Goal: Information Seeking & Learning: Learn about a topic

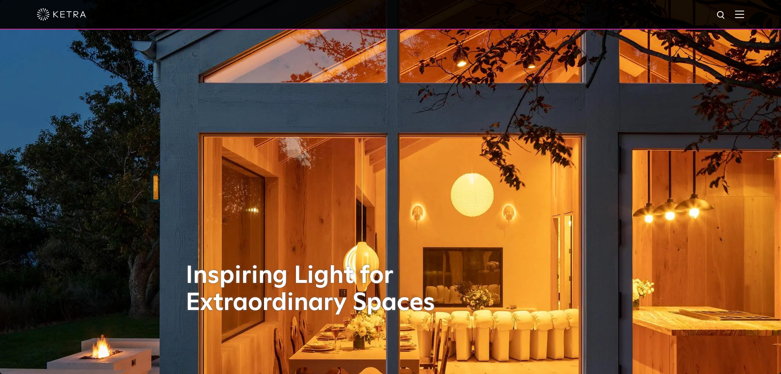
click at [744, 18] on img at bounding box center [739, 14] width 9 height 8
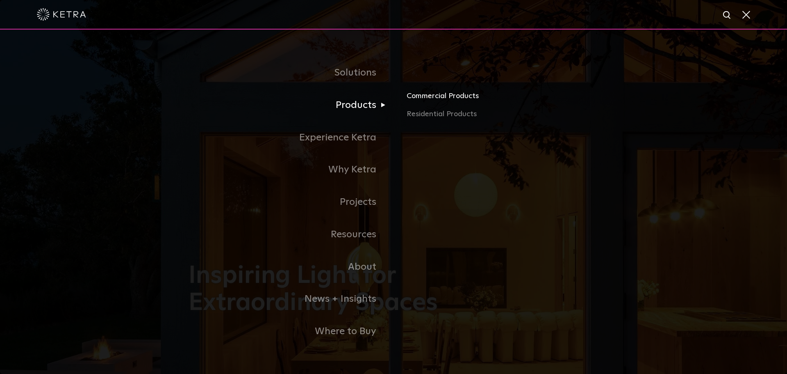
click at [424, 99] on link "Commercial Products" at bounding box center [503, 99] width 192 height 18
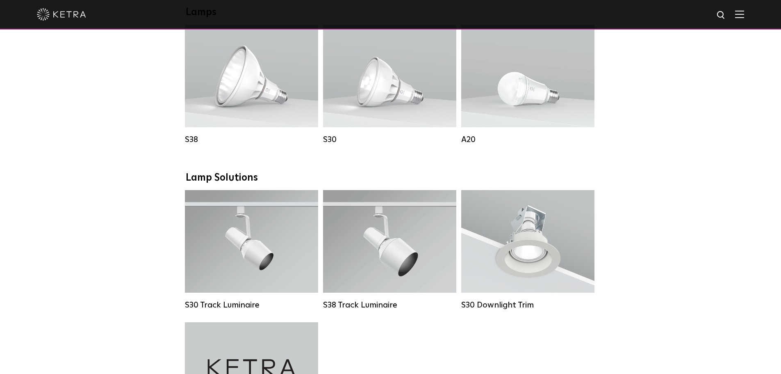
scroll to position [574, 0]
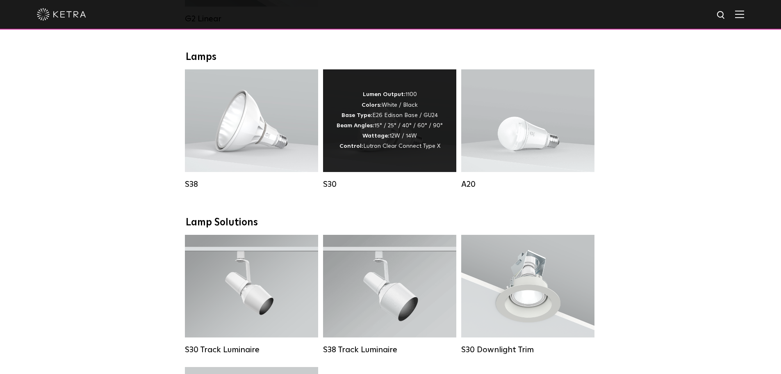
click at [437, 149] on span "Lutron Clear Connect Type X" at bounding box center [401, 146] width 77 height 6
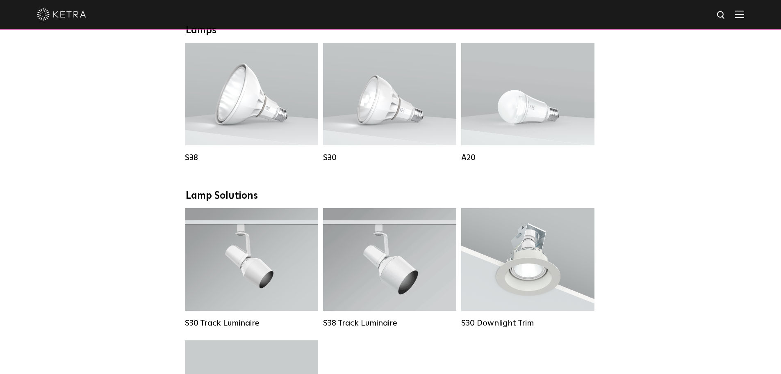
scroll to position [615, 0]
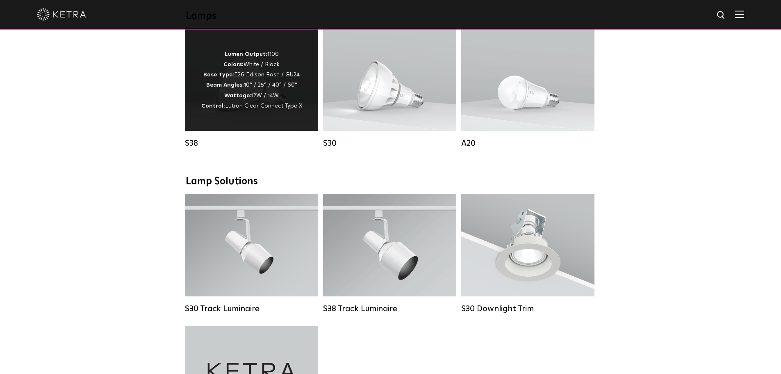
click at [266, 106] on p "Lumen Output: 1100 Colors: White / Black Base Type: E26 Edison Base / GU24 Beam…" at bounding box center [251, 80] width 101 height 62
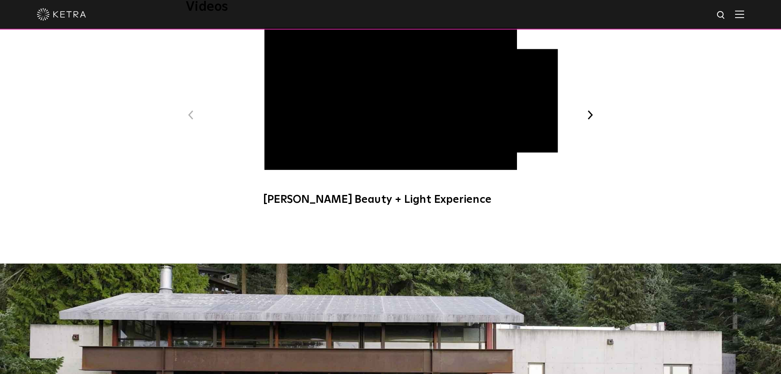
scroll to position [410, 0]
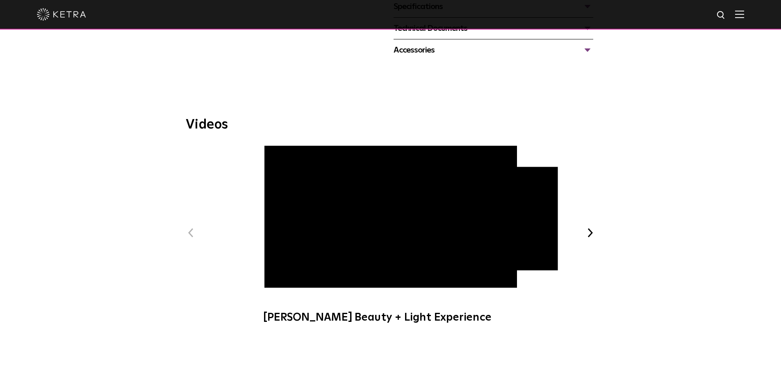
click at [593, 229] on button "Next" at bounding box center [590, 232] width 11 height 11
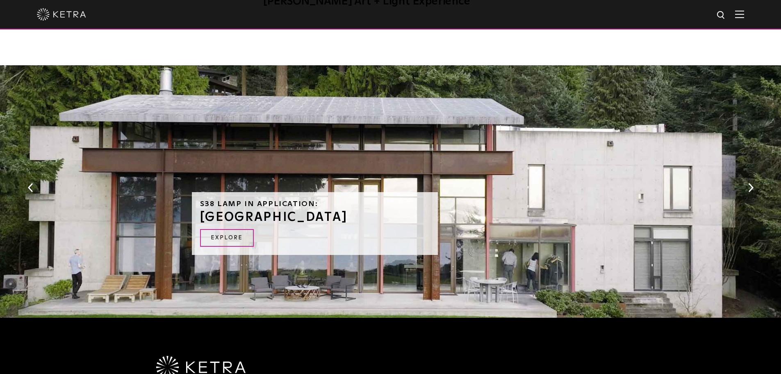
scroll to position [729, 0]
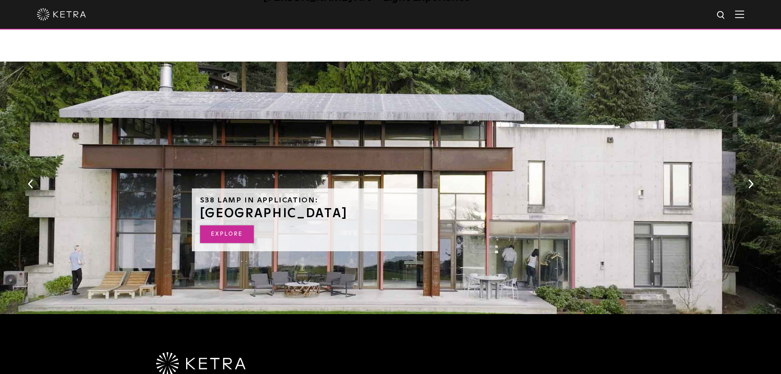
click at [230, 234] on link "EXPLORE" at bounding box center [227, 234] width 54 height 18
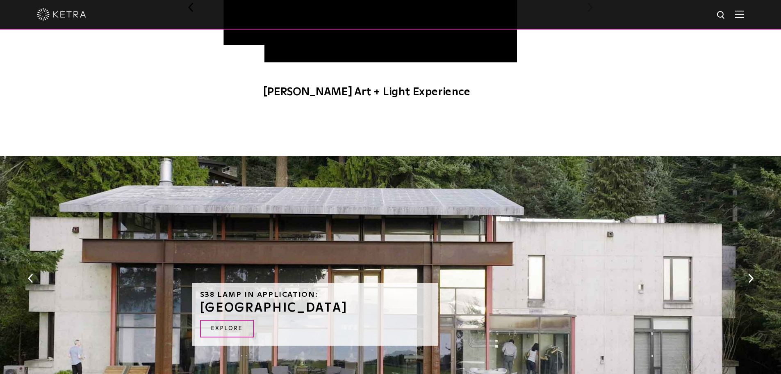
scroll to position [606, 0]
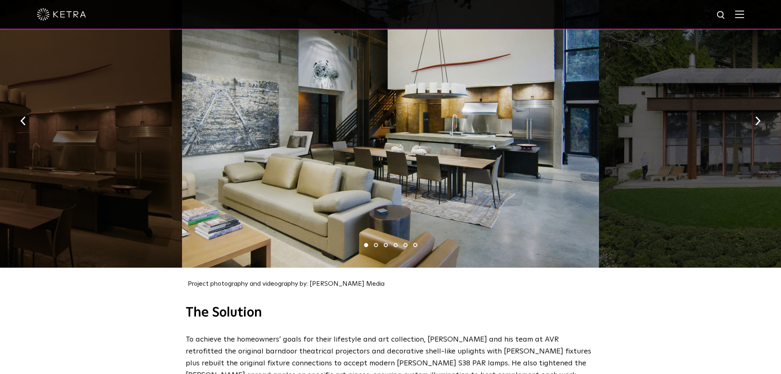
scroll to position [861, 0]
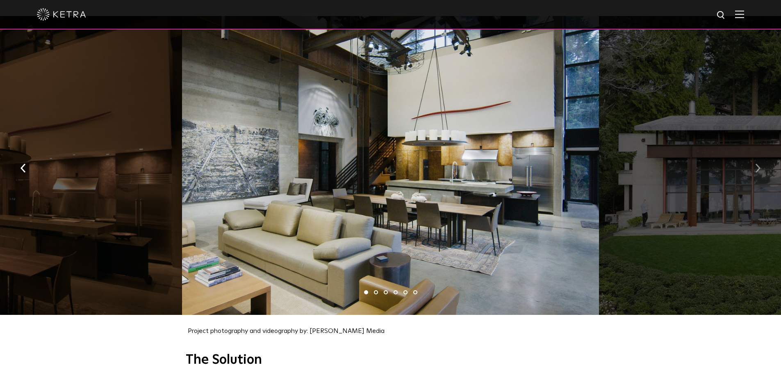
click at [754, 162] on button "button" at bounding box center [758, 167] width 18 height 28
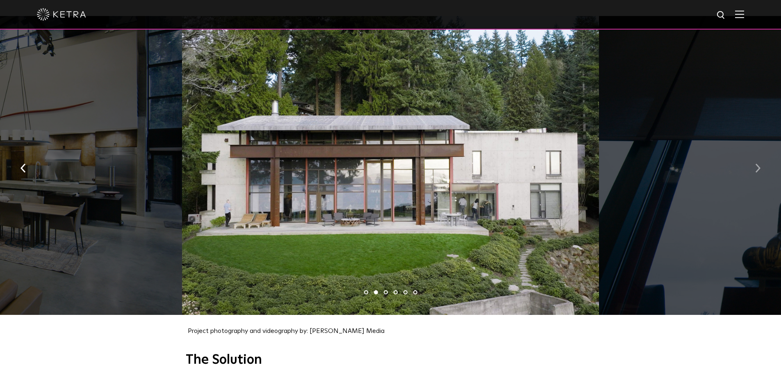
click at [754, 162] on button "button" at bounding box center [758, 167] width 18 height 28
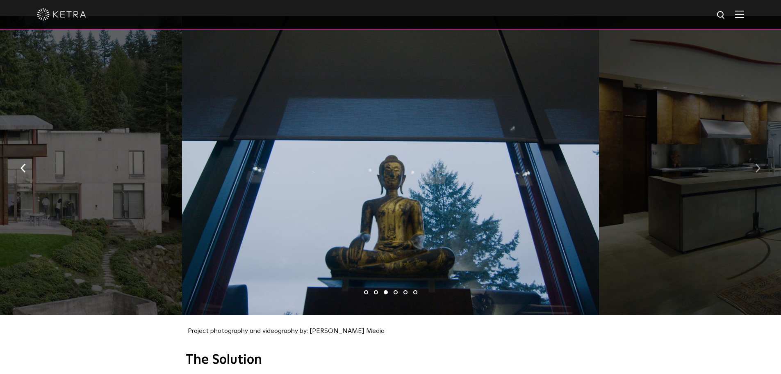
click at [754, 162] on button "button" at bounding box center [758, 167] width 18 height 28
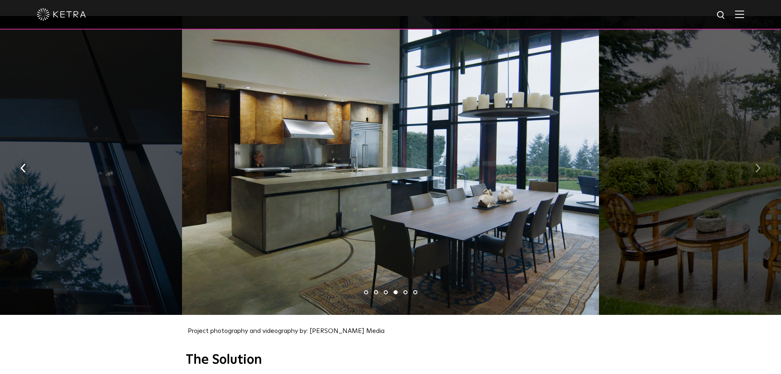
click at [754, 162] on button "button" at bounding box center [758, 167] width 18 height 28
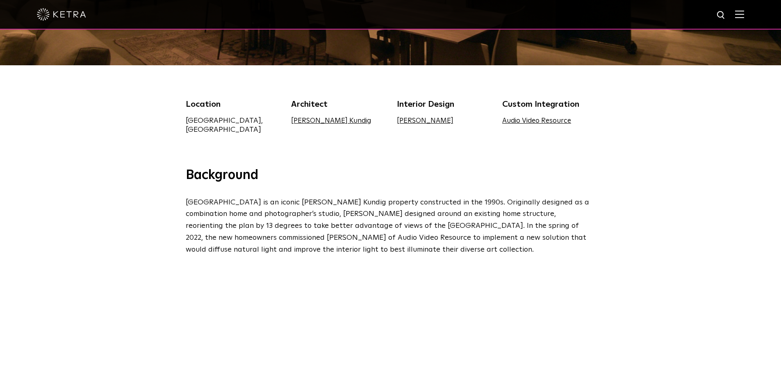
scroll to position [0, 0]
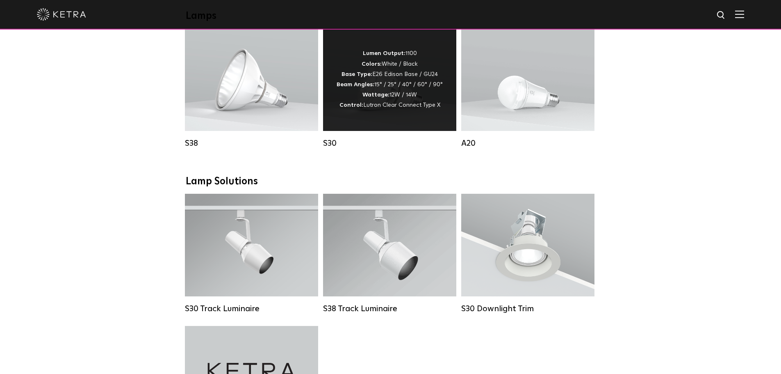
click at [337, 98] on div "Lumen Output: 1100 Colors: White / Black Base Type: E26 Edison Base / GU24 Beam…" at bounding box center [389, 79] width 133 height 103
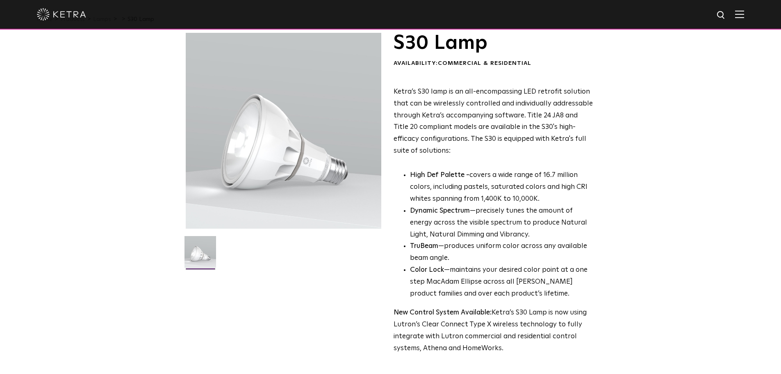
scroll to position [41, 0]
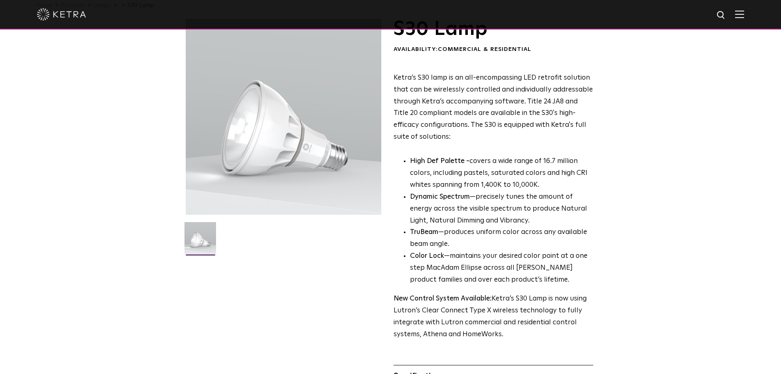
drag, startPoint x: 276, startPoint y: 152, endPoint x: 264, endPoint y: 100, distance: 53.0
click at [264, 100] on div at bounding box center [284, 117] width 196 height 196
drag, startPoint x: 337, startPoint y: 185, endPoint x: 203, endPoint y: 247, distance: 147.9
click at [203, 247] on img at bounding box center [201, 241] width 32 height 38
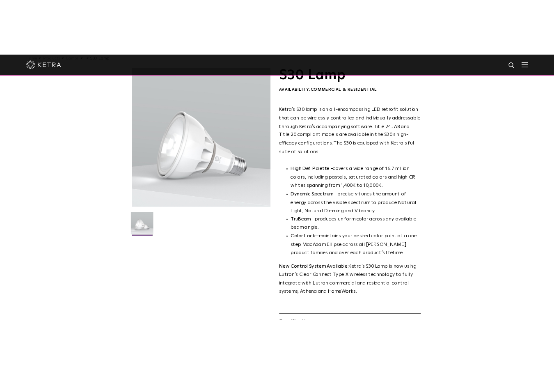
scroll to position [0, 0]
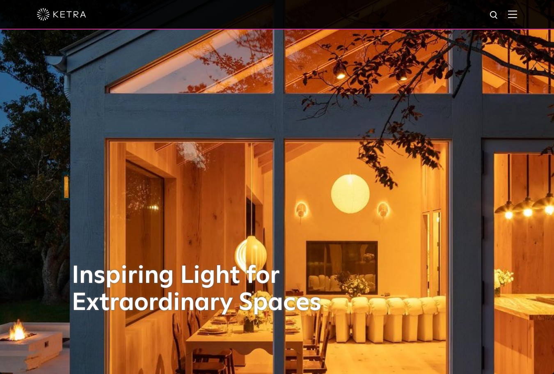
click at [516, 11] on img at bounding box center [512, 14] width 9 height 8
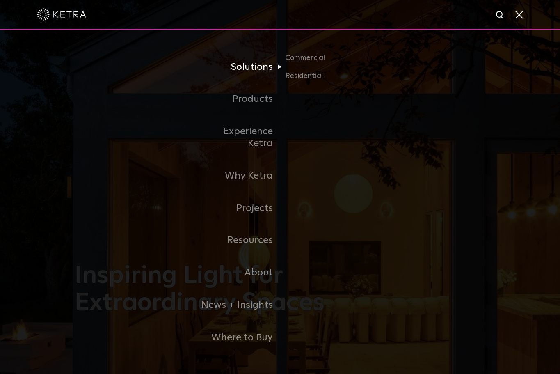
click at [249, 78] on link "Solutions" at bounding box center [238, 67] width 84 height 32
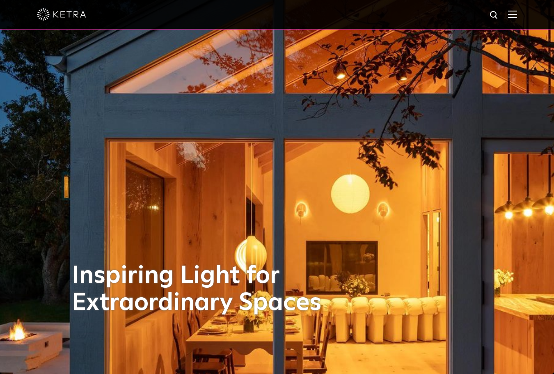
click at [513, 17] on div at bounding box center [277, 14] width 480 height 29
click at [517, 15] on img at bounding box center [512, 14] width 9 height 8
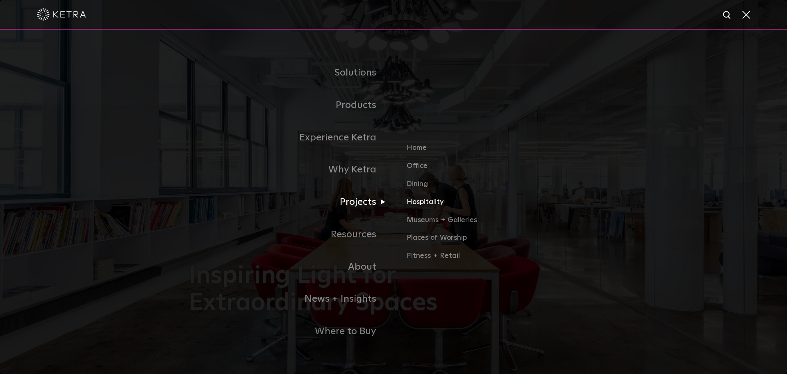
click at [433, 206] on link "Hospitality" at bounding box center [503, 205] width 192 height 18
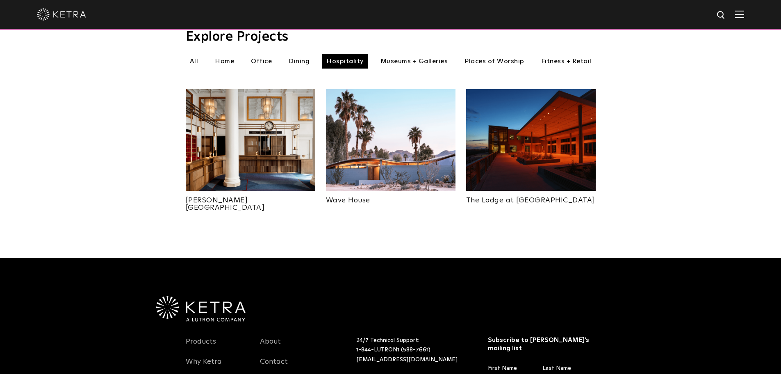
scroll to position [287, 0]
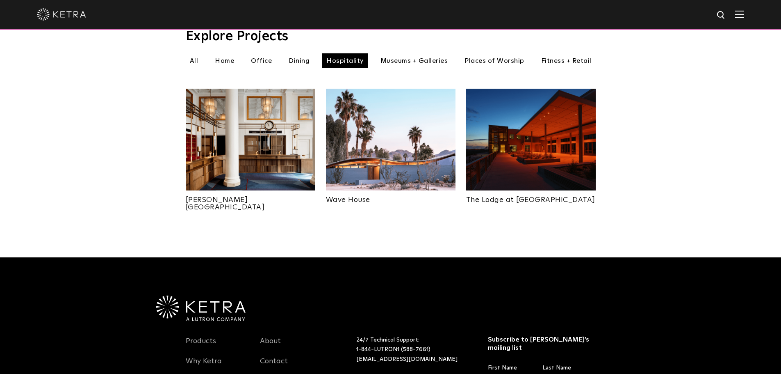
click at [521, 142] on img at bounding box center [531, 140] width 130 height 102
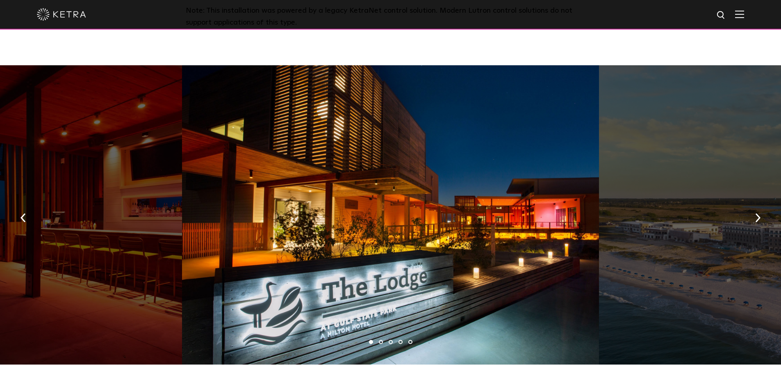
scroll to position [451, 0]
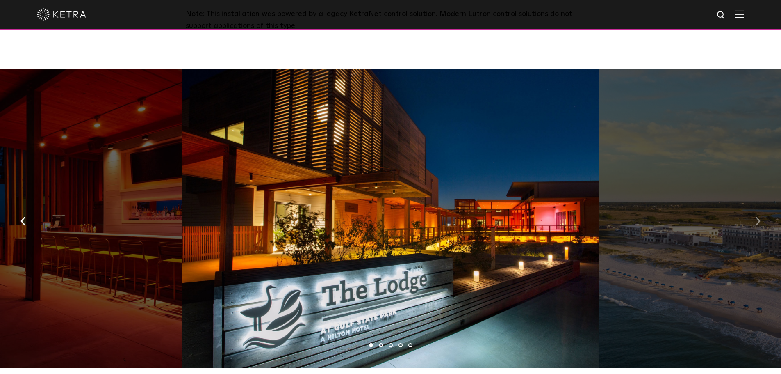
click at [759, 216] on img "button" at bounding box center [757, 220] width 5 height 9
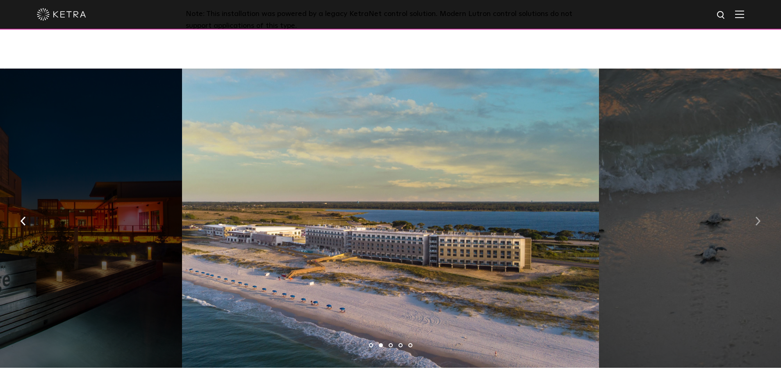
click at [759, 216] on img "button" at bounding box center [757, 220] width 5 height 9
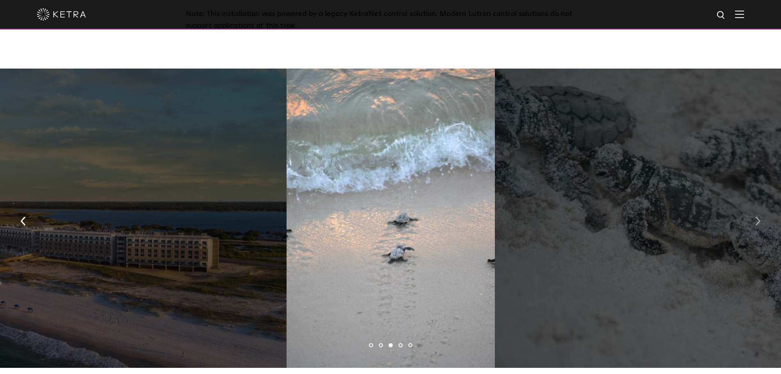
click at [759, 216] on img "button" at bounding box center [757, 220] width 5 height 9
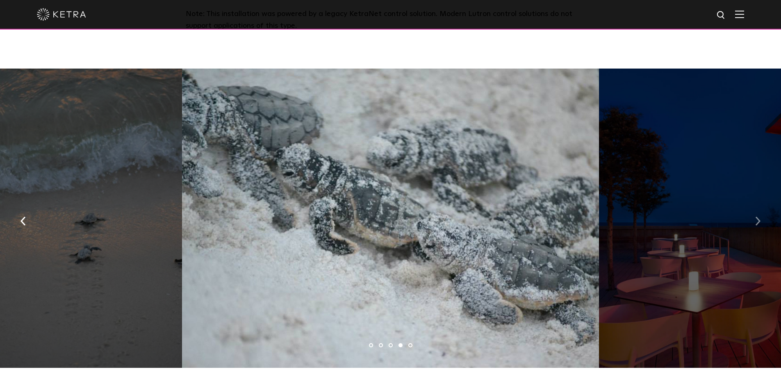
click at [759, 216] on img "button" at bounding box center [757, 220] width 5 height 9
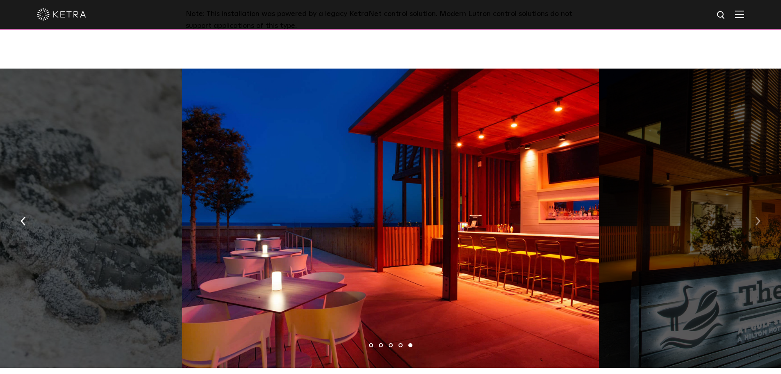
click at [759, 216] on img "button" at bounding box center [757, 220] width 5 height 9
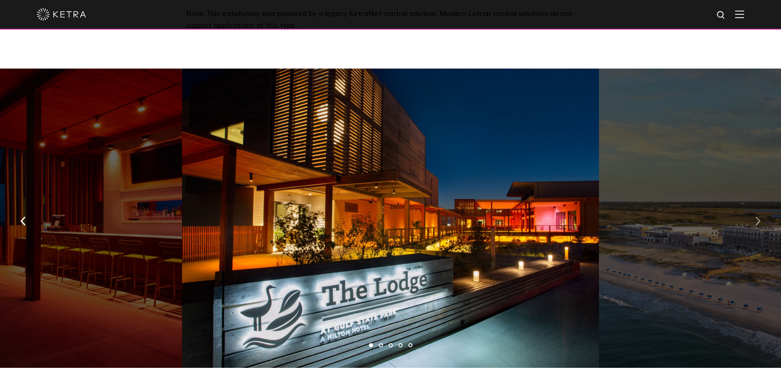
click at [759, 216] on img "button" at bounding box center [757, 220] width 5 height 9
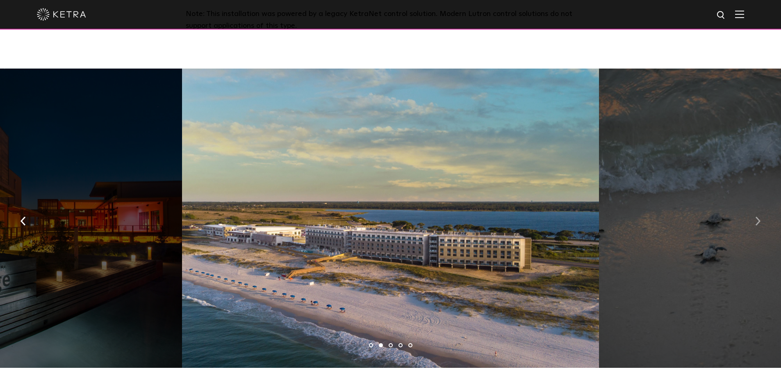
click at [759, 216] on img "button" at bounding box center [757, 220] width 5 height 9
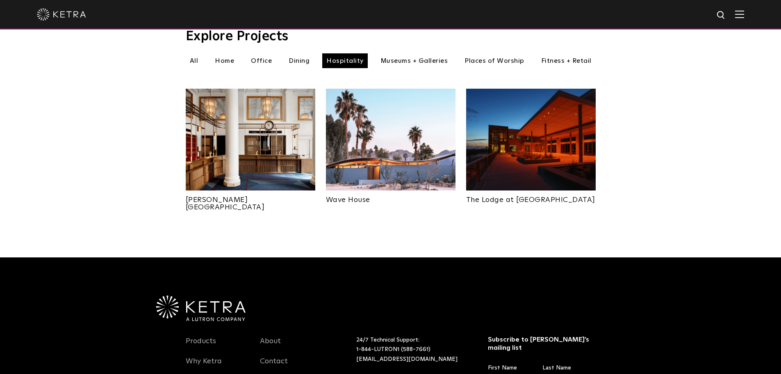
click at [246, 121] on img at bounding box center [251, 140] width 130 height 102
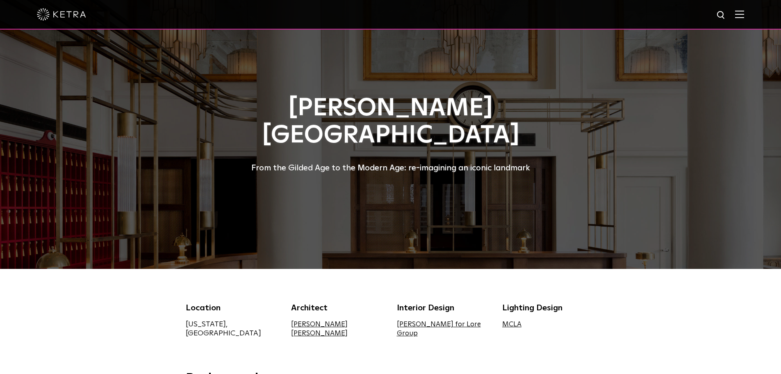
click at [659, 166] on div at bounding box center [390, 134] width 781 height 269
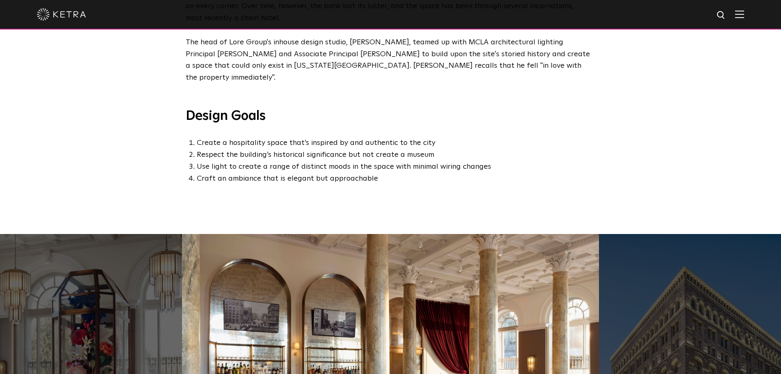
scroll to position [574, 0]
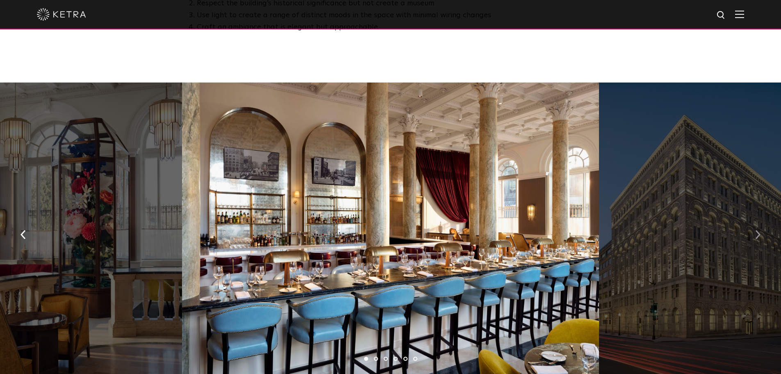
click at [757, 230] on img "button" at bounding box center [757, 234] width 5 height 9
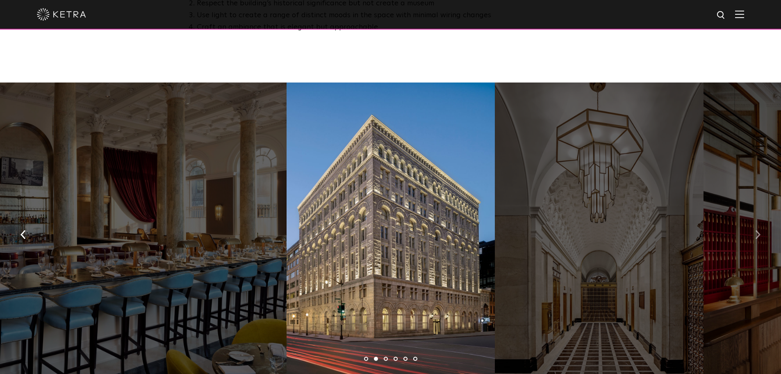
click at [757, 230] on img "button" at bounding box center [757, 234] width 5 height 9
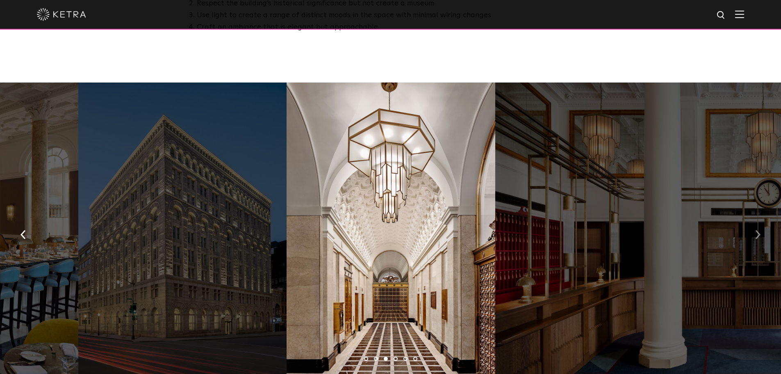
click at [757, 230] on img "button" at bounding box center [757, 234] width 5 height 9
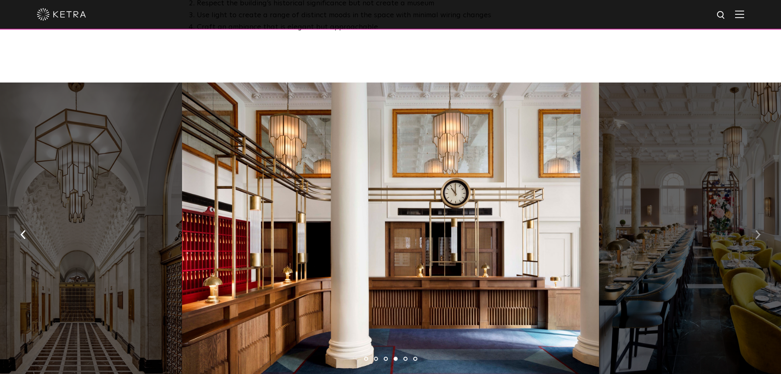
click at [757, 230] on img "button" at bounding box center [757, 234] width 5 height 9
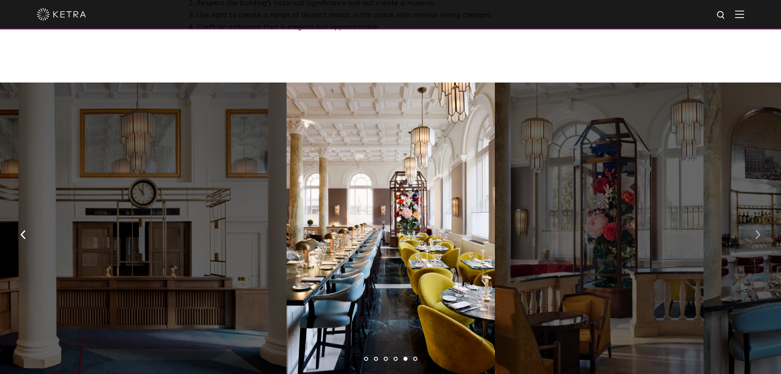
click at [757, 230] on img "button" at bounding box center [757, 234] width 5 height 9
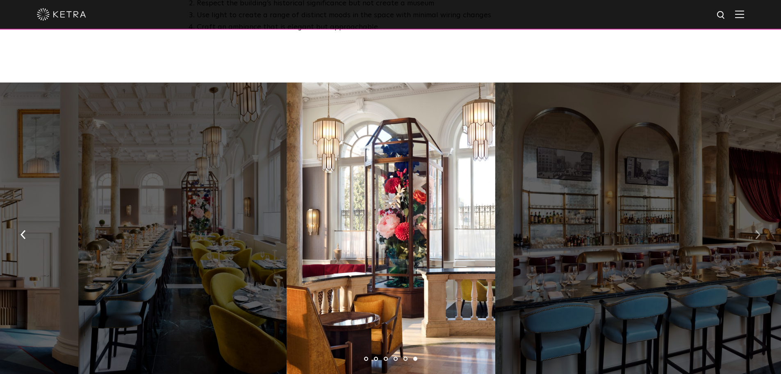
click at [757, 230] on img "button" at bounding box center [757, 234] width 5 height 9
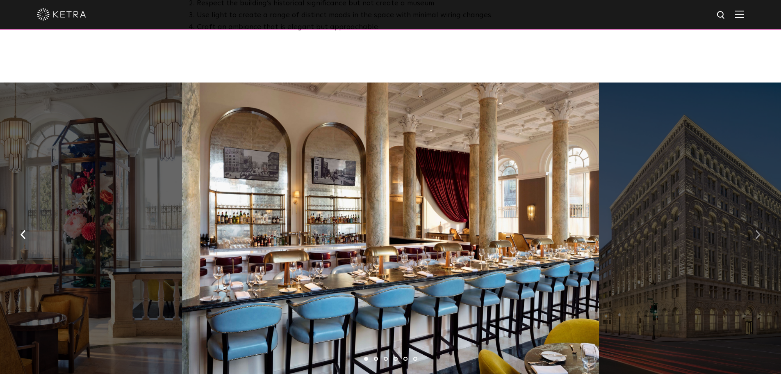
click at [757, 230] on img "button" at bounding box center [757, 234] width 5 height 9
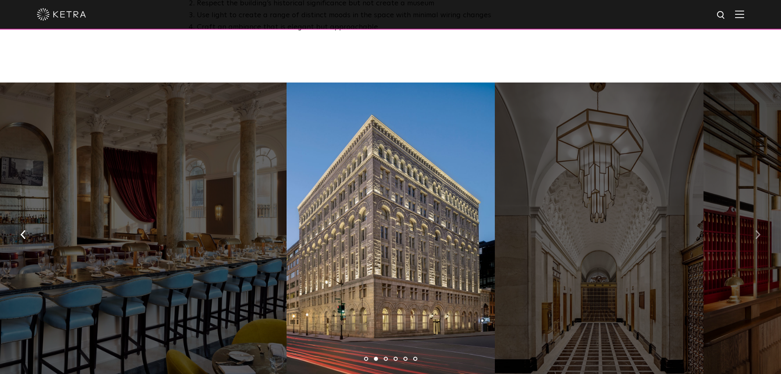
click at [757, 230] on img "button" at bounding box center [757, 234] width 5 height 9
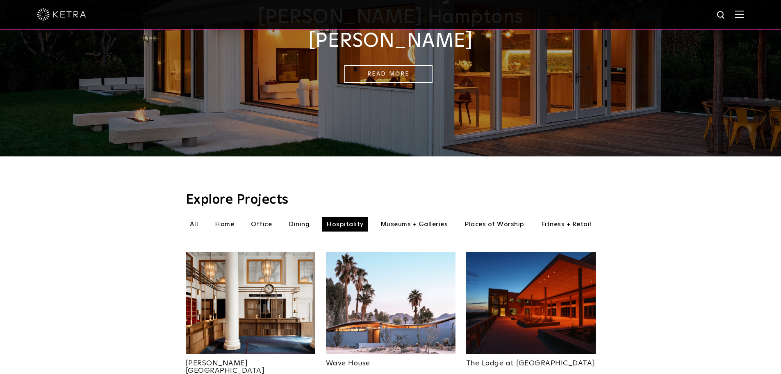
scroll to position [123, 0]
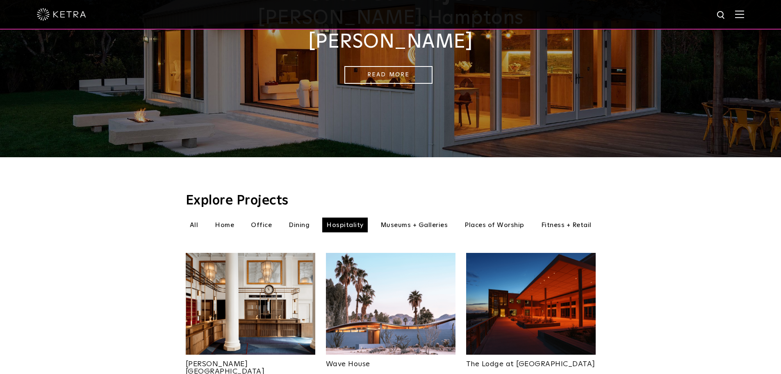
click at [425, 217] on li "Museums + Galleries" at bounding box center [414, 224] width 76 height 15
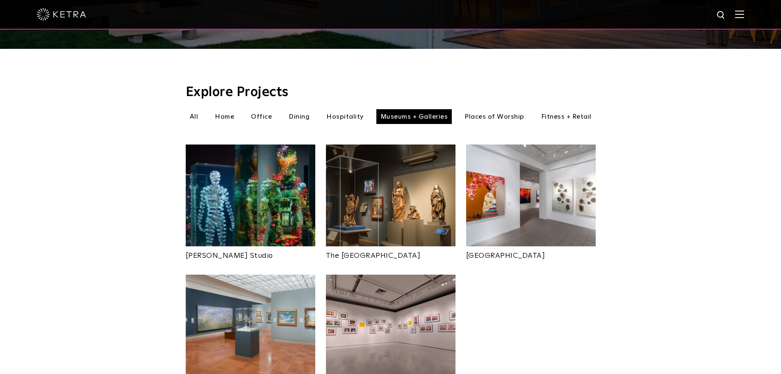
scroll to position [246, 0]
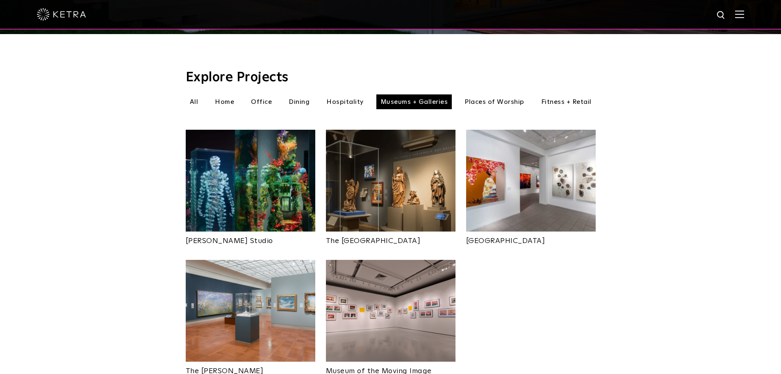
click at [219, 203] on img at bounding box center [251, 181] width 130 height 102
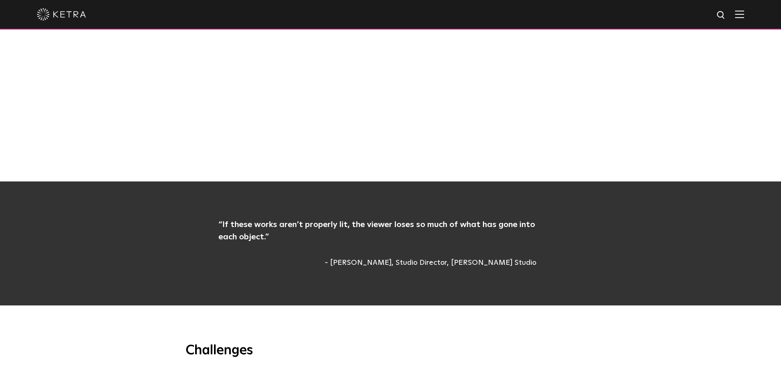
scroll to position [574, 0]
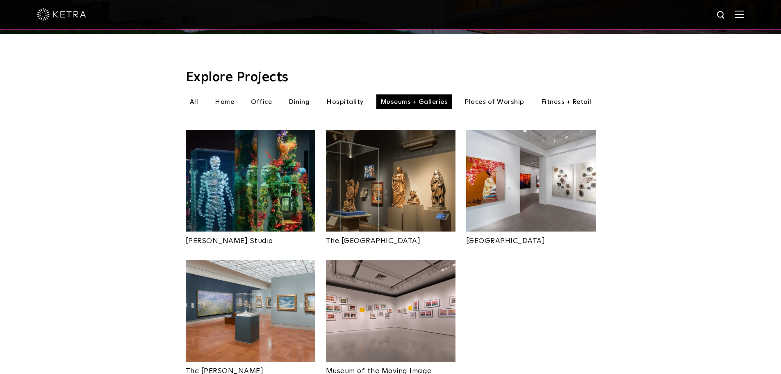
click at [445, 198] on img at bounding box center [391, 181] width 130 height 102
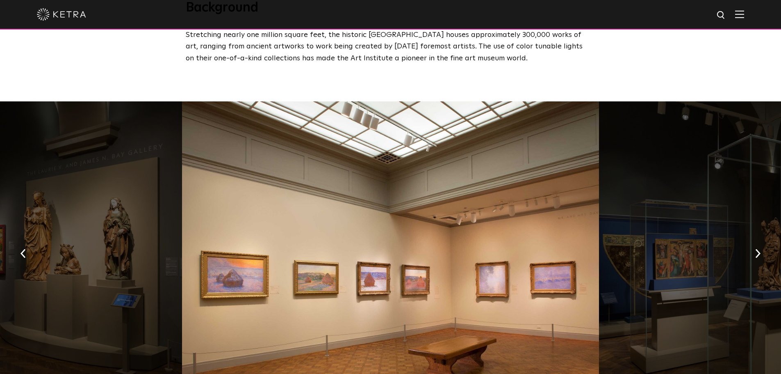
scroll to position [492, 0]
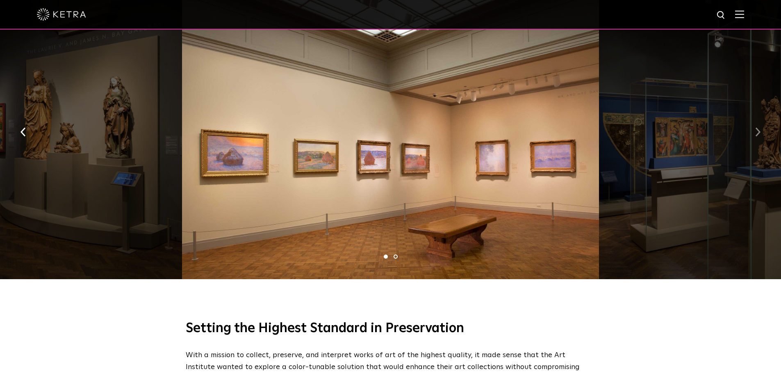
click at [757, 137] on img "button" at bounding box center [757, 132] width 5 height 9
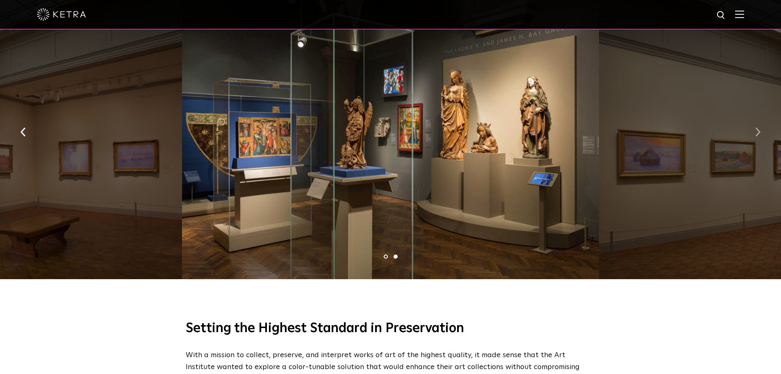
click at [757, 137] on img "button" at bounding box center [757, 132] width 5 height 9
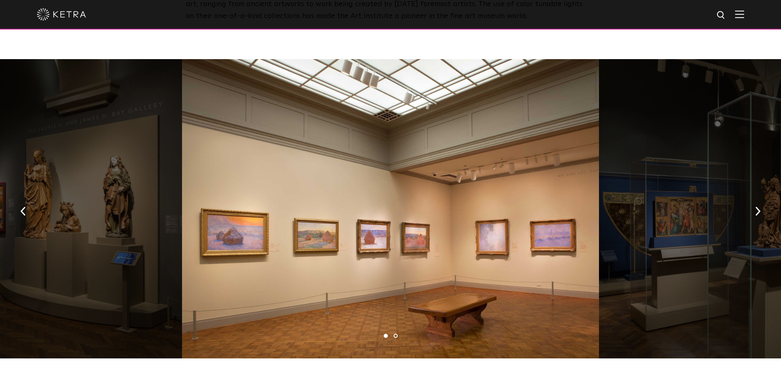
scroll to position [410, 0]
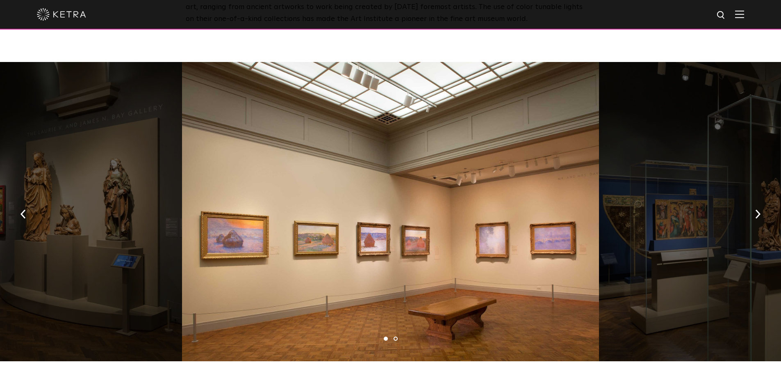
click at [744, 10] on div at bounding box center [390, 14] width 707 height 29
click at [744, 13] on img at bounding box center [739, 14] width 9 height 8
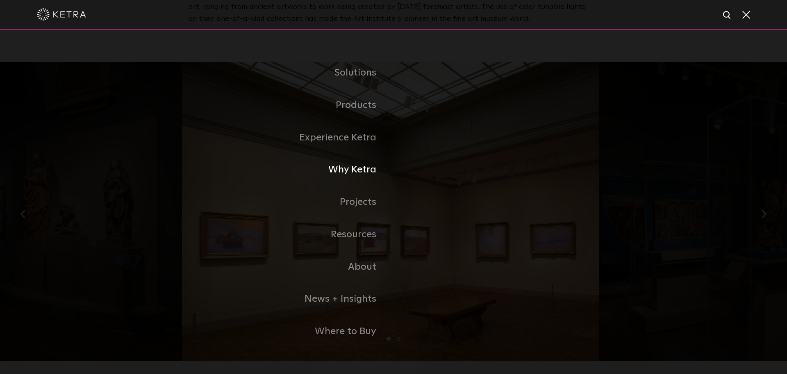
click at [355, 174] on link "Why Ketra" at bounding box center [291, 169] width 205 height 32
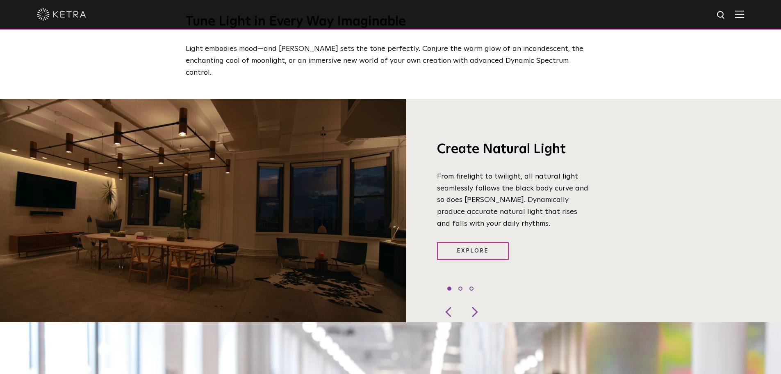
scroll to position [656, 0]
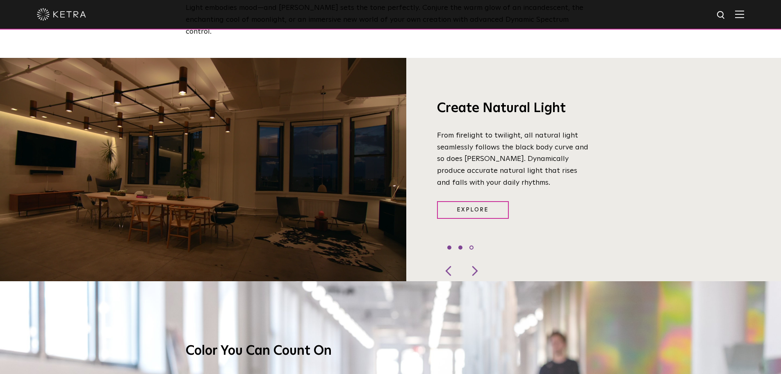
click at [460, 245] on li "2" at bounding box center [460, 247] width 4 height 4
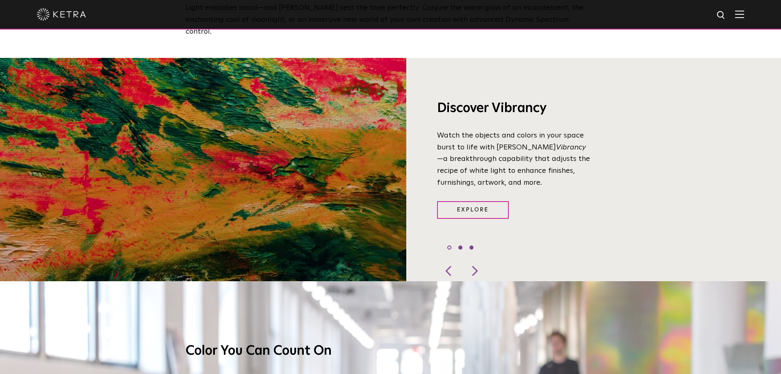
click at [472, 245] on li "3" at bounding box center [471, 247] width 4 height 4
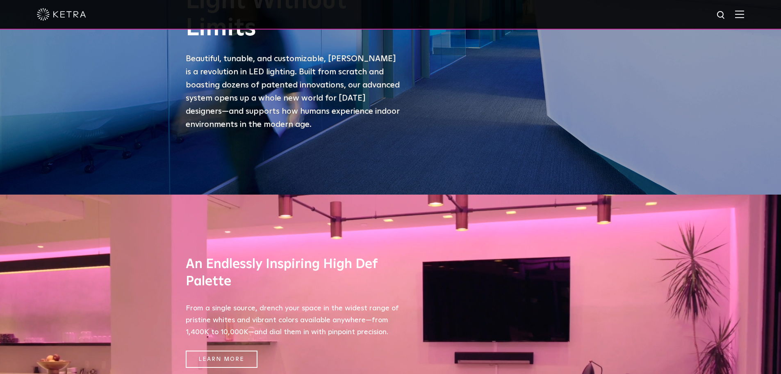
scroll to position [0, 0]
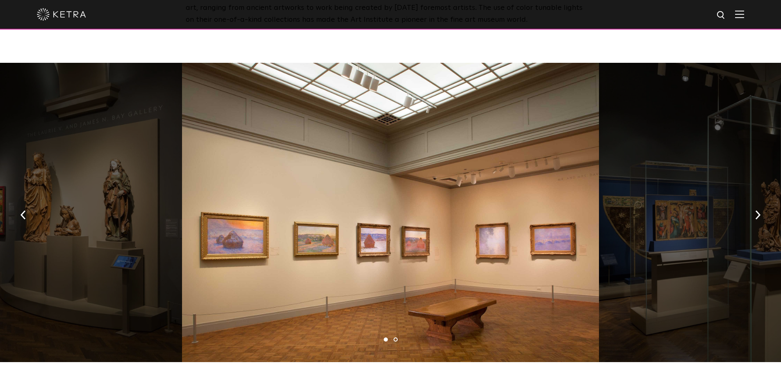
click at [738, 17] on div at bounding box center [390, 14] width 707 height 29
click at [740, 16] on div at bounding box center [390, 14] width 707 height 29
click at [744, 16] on img at bounding box center [739, 14] width 9 height 8
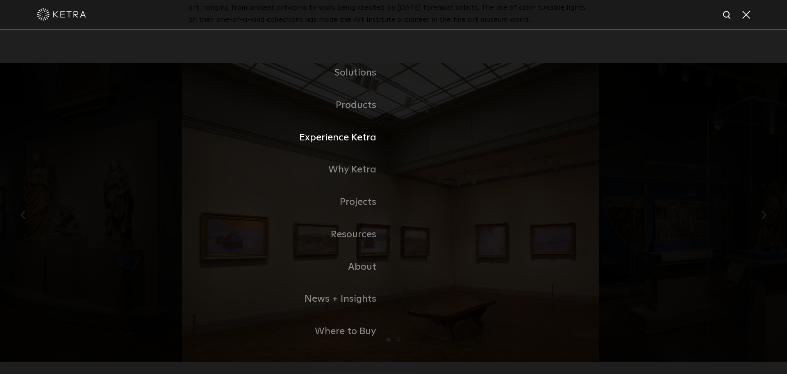
click at [359, 138] on link "Experience Ketra" at bounding box center [291, 137] width 205 height 32
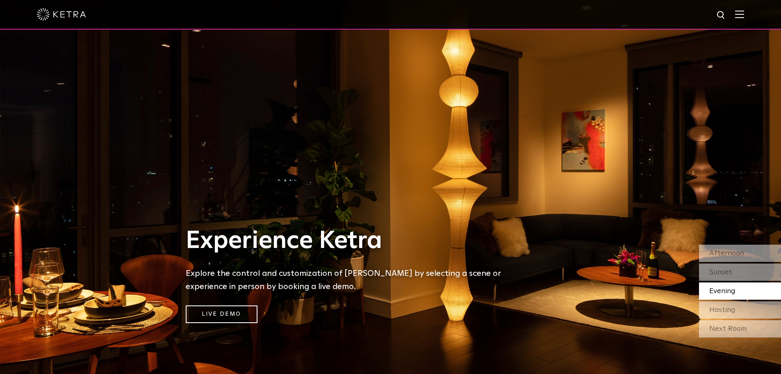
click at [756, 14] on div at bounding box center [390, 15] width 781 height 30
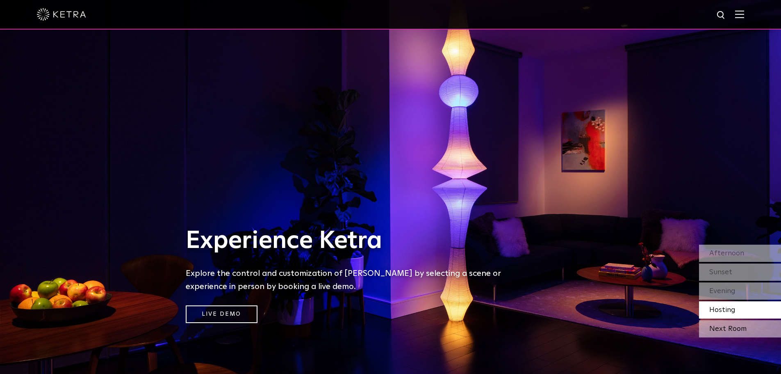
click at [721, 326] on div "Next Room" at bounding box center [740, 328] width 82 height 17
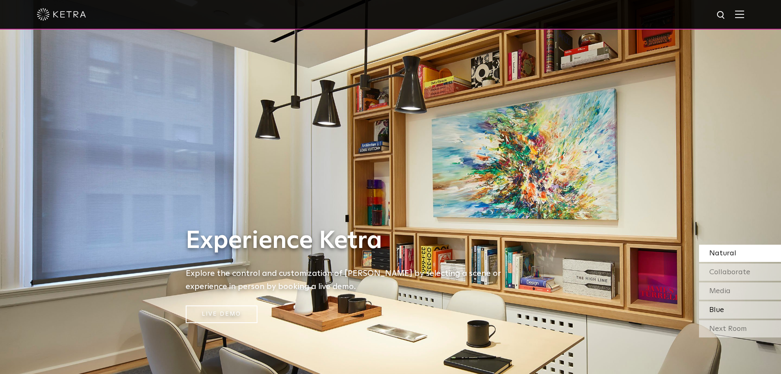
click at [723, 307] on span "Blue" at bounding box center [716, 309] width 15 height 7
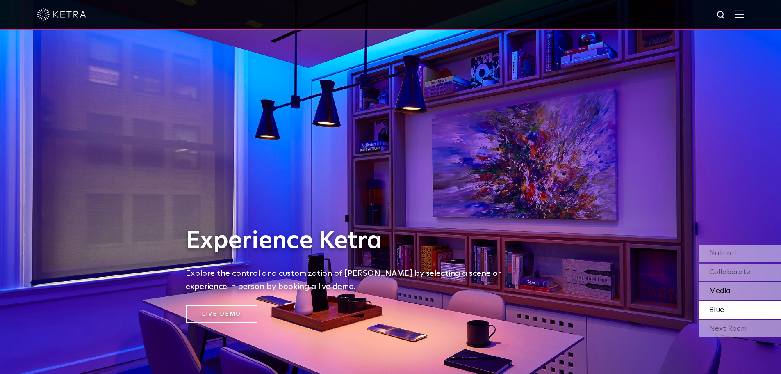
click at [724, 288] on span "Media" at bounding box center [719, 290] width 21 height 7
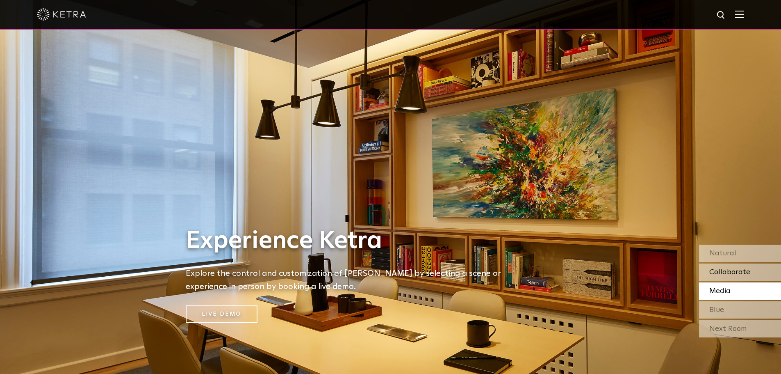
click at [723, 275] on span "Collaborate" at bounding box center [729, 271] width 41 height 7
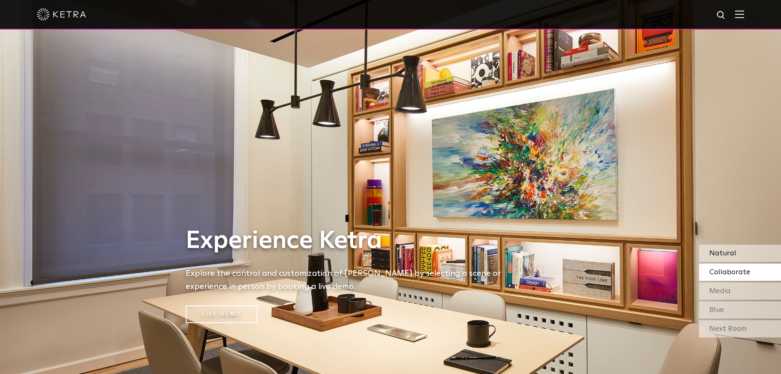
click at [720, 255] on span "Natural" at bounding box center [722, 252] width 27 height 7
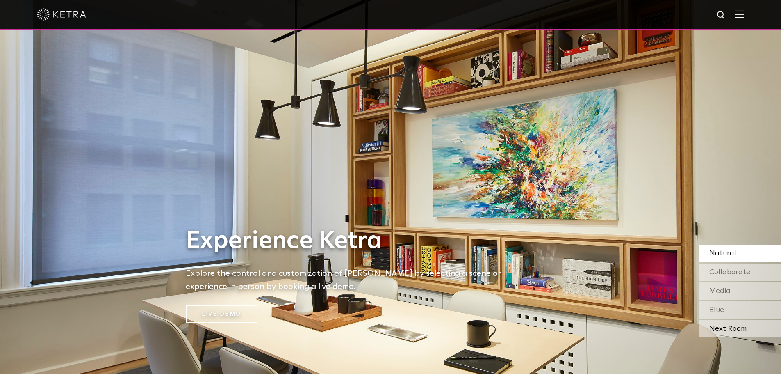
click at [736, 330] on div "Next Room" at bounding box center [740, 328] width 82 height 17
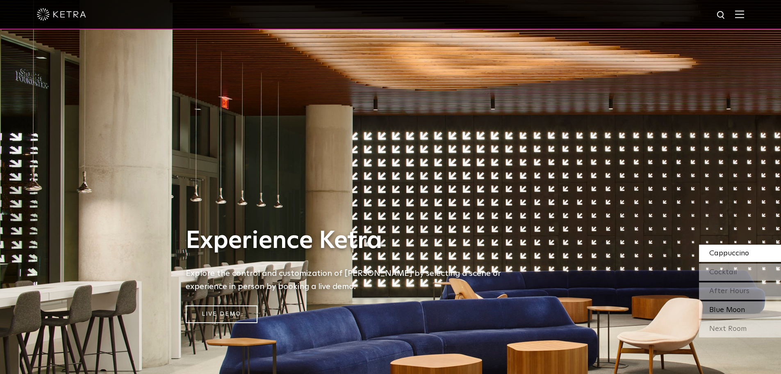
click at [731, 309] on span "Blue Moon" at bounding box center [727, 309] width 36 height 7
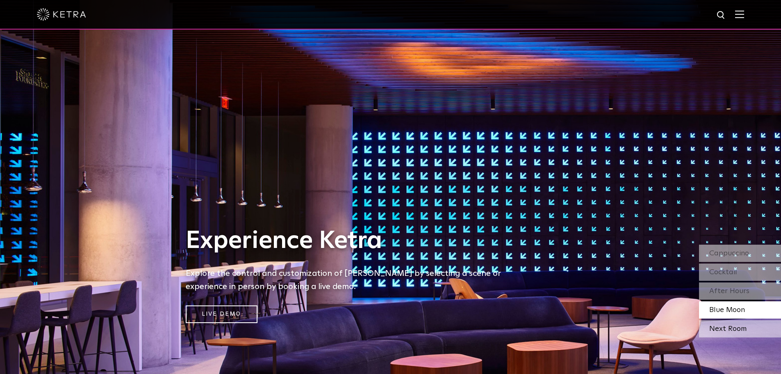
click at [731, 326] on div "Next Room" at bounding box center [740, 328] width 82 height 17
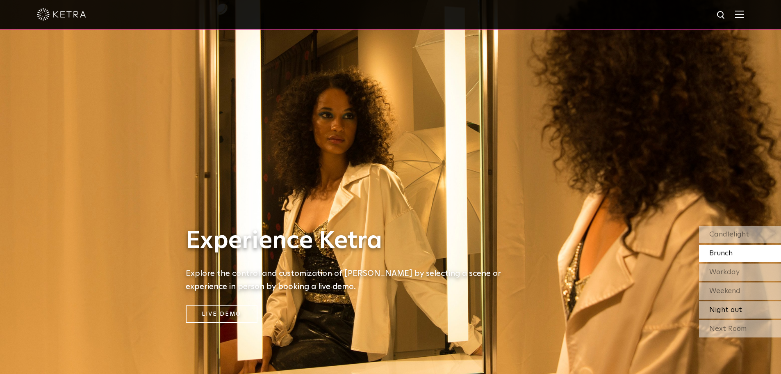
click at [730, 310] on span "Night out" at bounding box center [725, 309] width 33 height 7
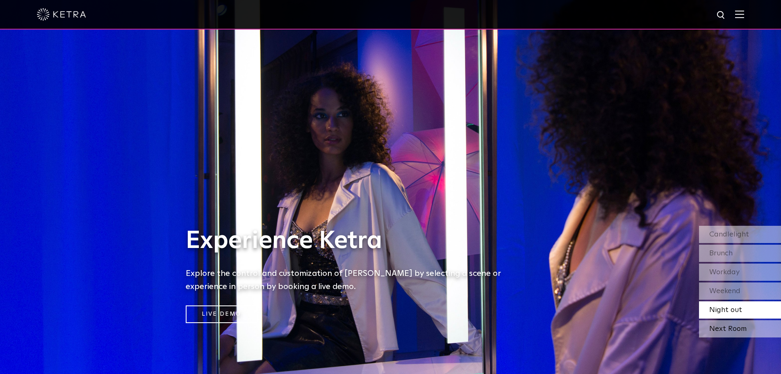
click at [730, 322] on div "Next Room" at bounding box center [740, 328] width 82 height 17
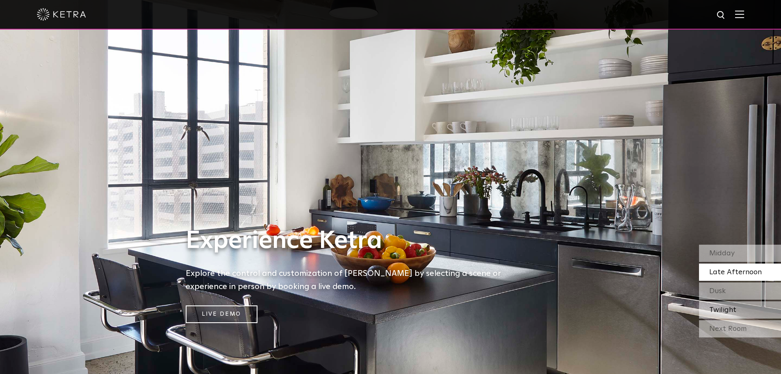
click at [730, 306] on span "Twilight" at bounding box center [722, 309] width 27 height 7
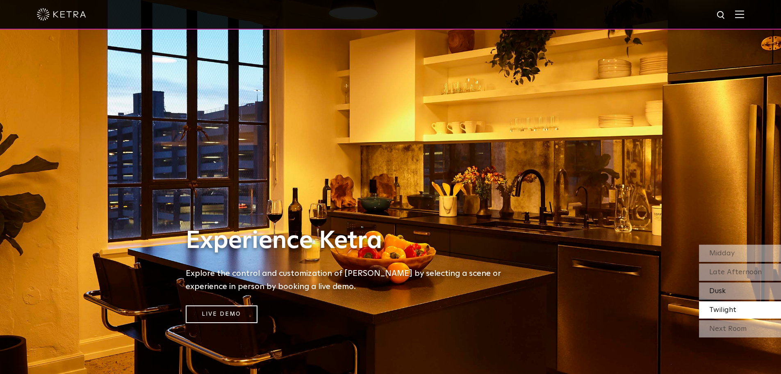
click at [725, 294] on span "Dusk" at bounding box center [717, 290] width 16 height 7
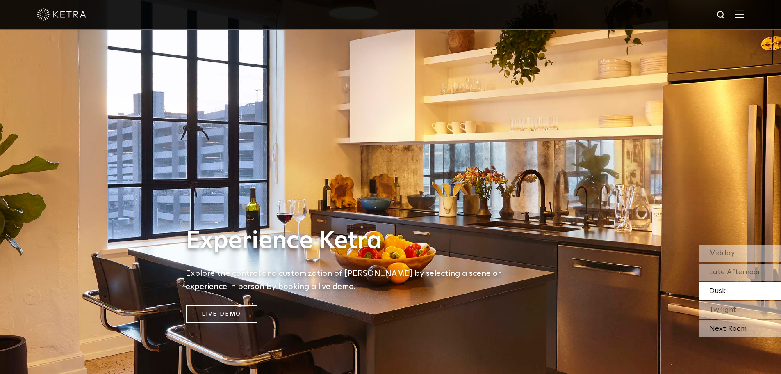
click at [736, 322] on div "Next Room" at bounding box center [740, 328] width 82 height 17
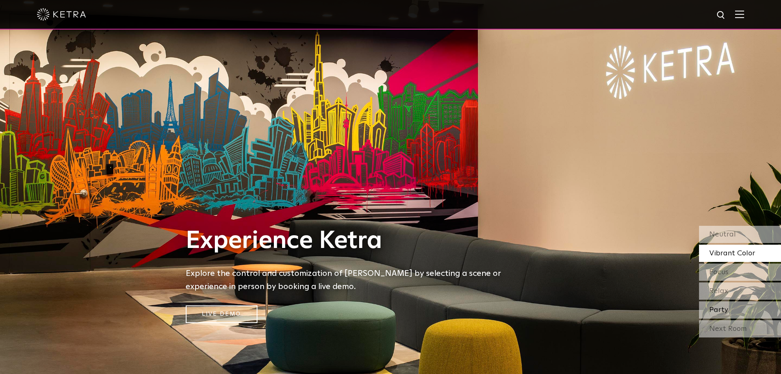
click at [730, 304] on div "Party" at bounding box center [740, 309] width 82 height 17
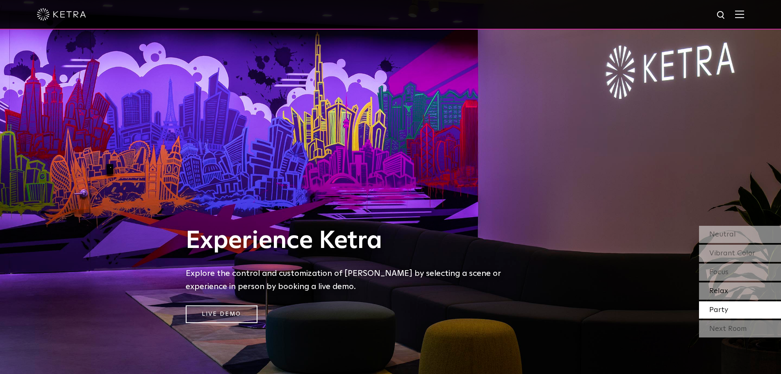
click at [729, 296] on div "Relax" at bounding box center [740, 290] width 82 height 17
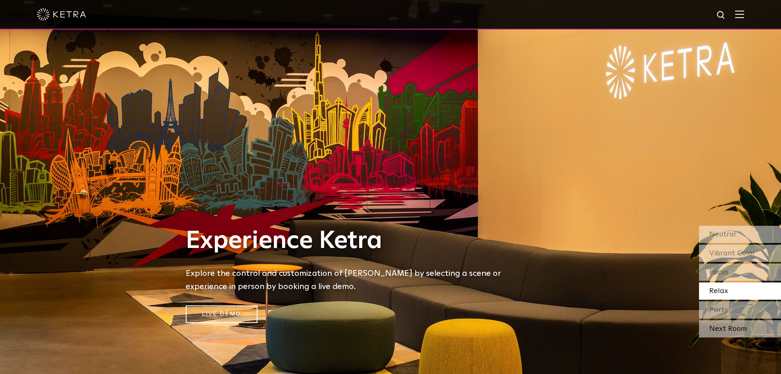
click at [742, 326] on div "Next Room" at bounding box center [740, 328] width 82 height 17
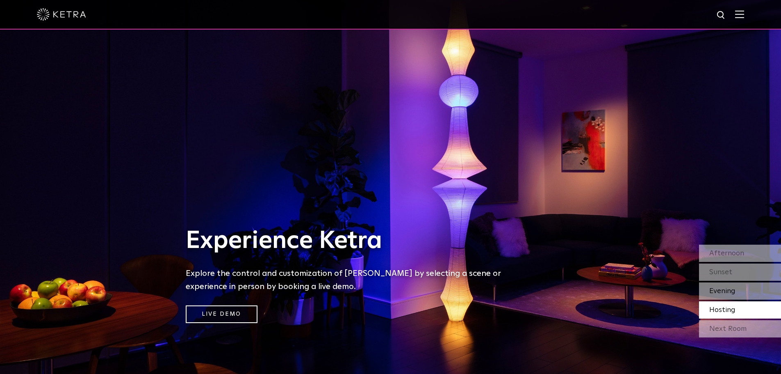
click at [738, 291] on div "Evening" at bounding box center [740, 290] width 82 height 17
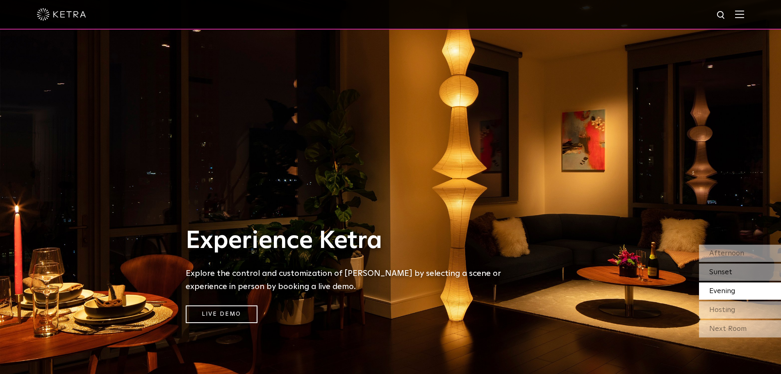
click at [725, 276] on span "Sunset" at bounding box center [720, 271] width 23 height 7
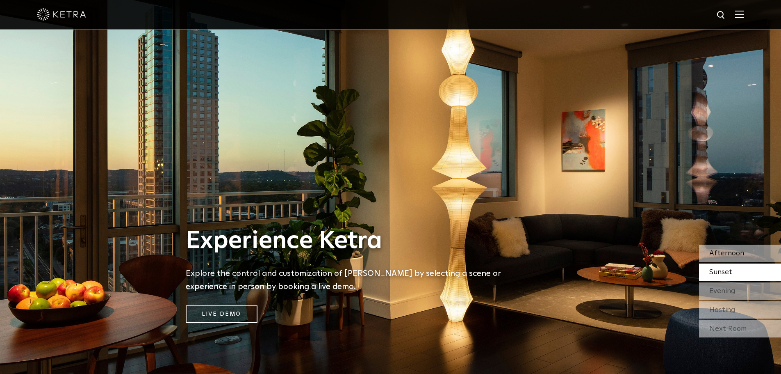
click at [723, 255] on span "Afternoon" at bounding box center [726, 252] width 35 height 7
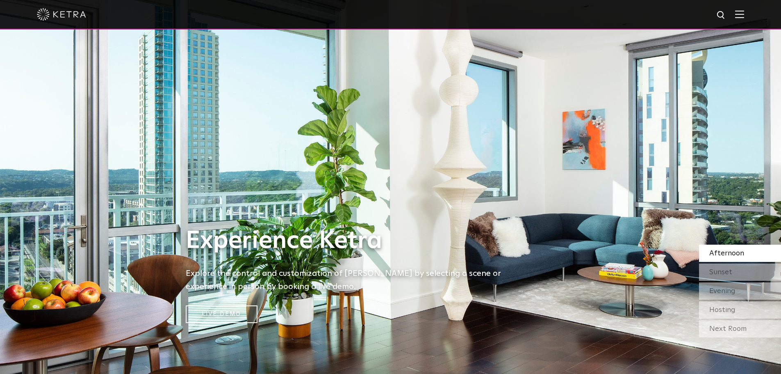
click at [744, 10] on div at bounding box center [390, 14] width 707 height 29
click at [744, 12] on img at bounding box center [739, 14] width 9 height 8
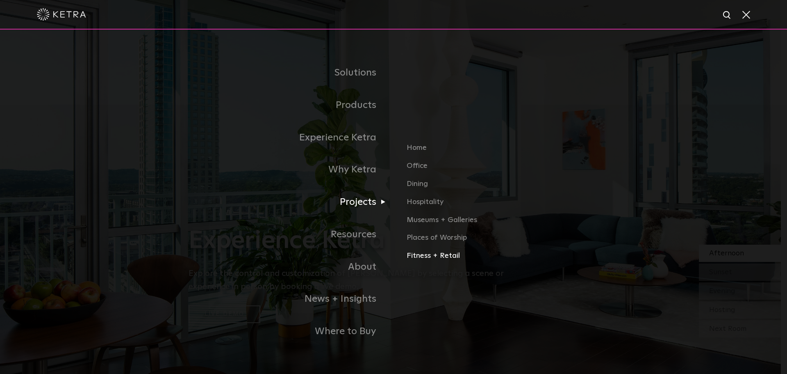
click at [418, 253] on link "Fitness + Retail" at bounding box center [503, 256] width 192 height 12
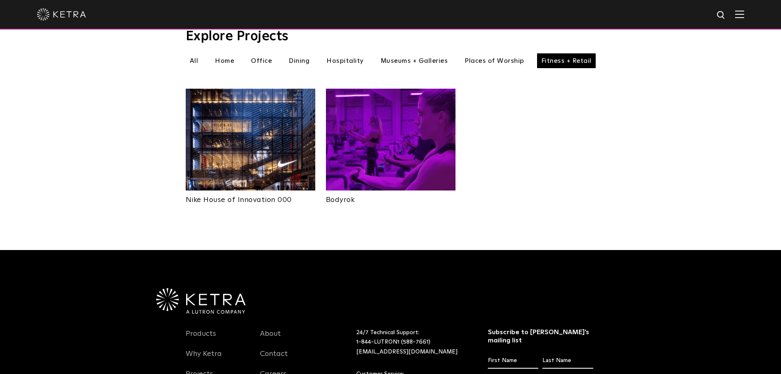
click at [426, 137] on img at bounding box center [391, 140] width 130 height 102
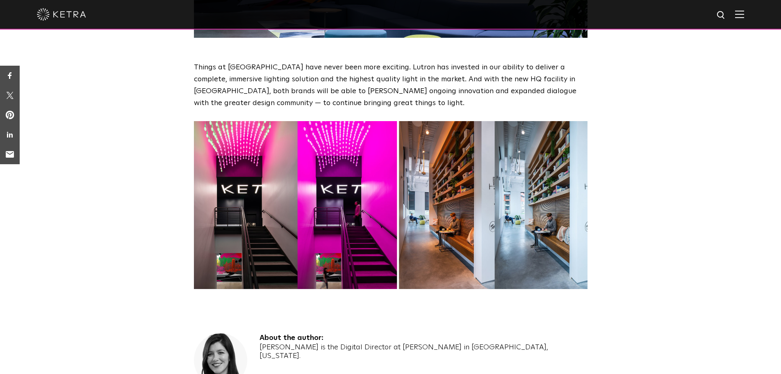
scroll to position [2624, 0]
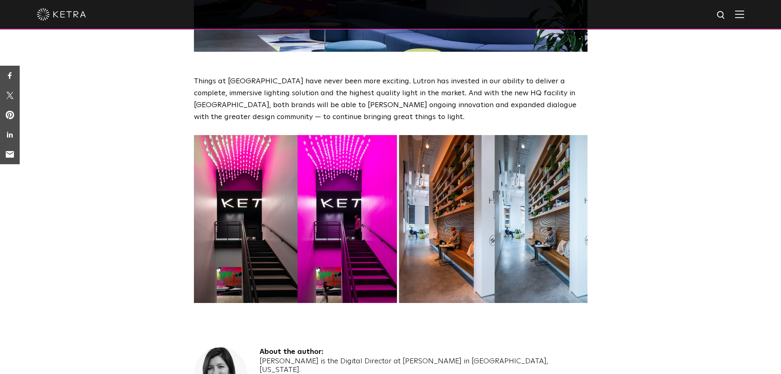
click at [286, 182] on img at bounding box center [391, 219] width 394 height 168
click at [271, 190] on img at bounding box center [391, 219] width 394 height 168
